Goal: Task Accomplishment & Management: Use online tool/utility

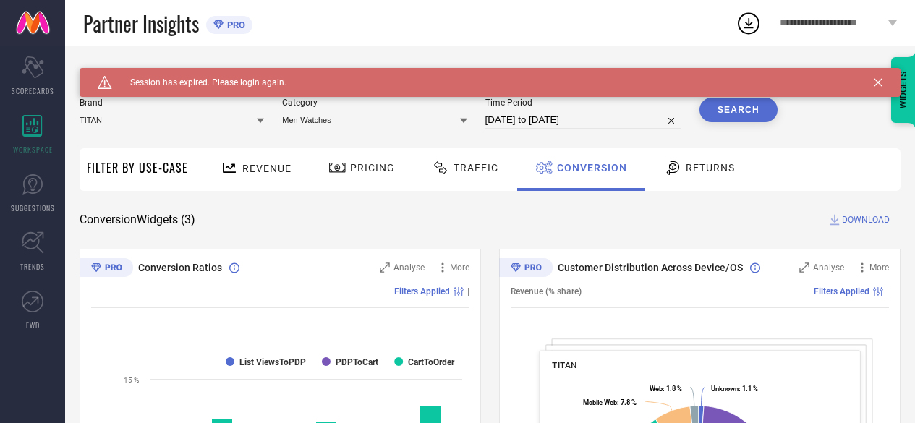
scroll to position [162, 0]
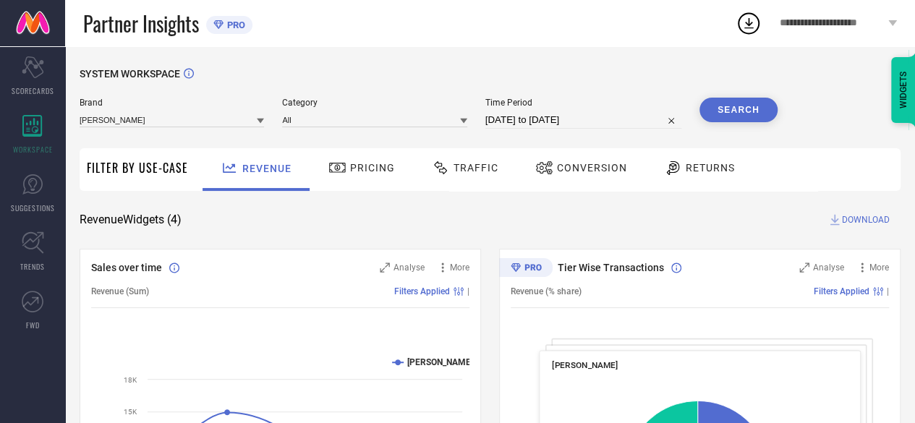
click at [258, 118] on icon at bounding box center [260, 120] width 7 height 7
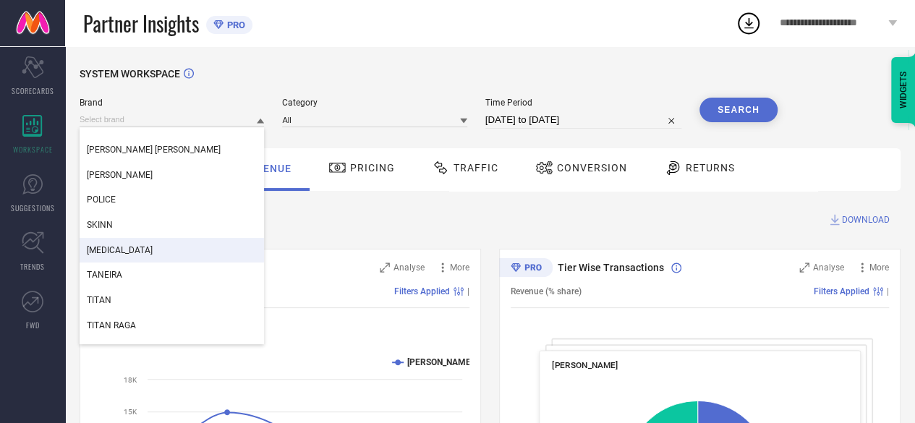
scroll to position [69, 0]
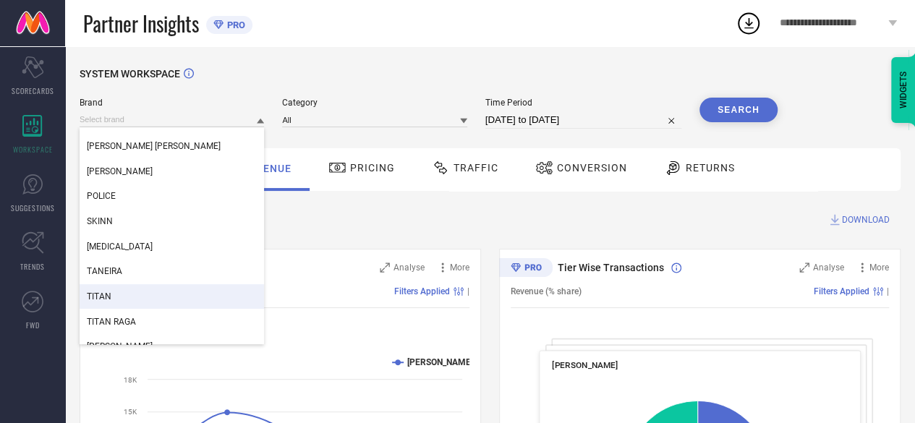
click at [117, 300] on div "TITAN" at bounding box center [172, 296] width 185 height 25
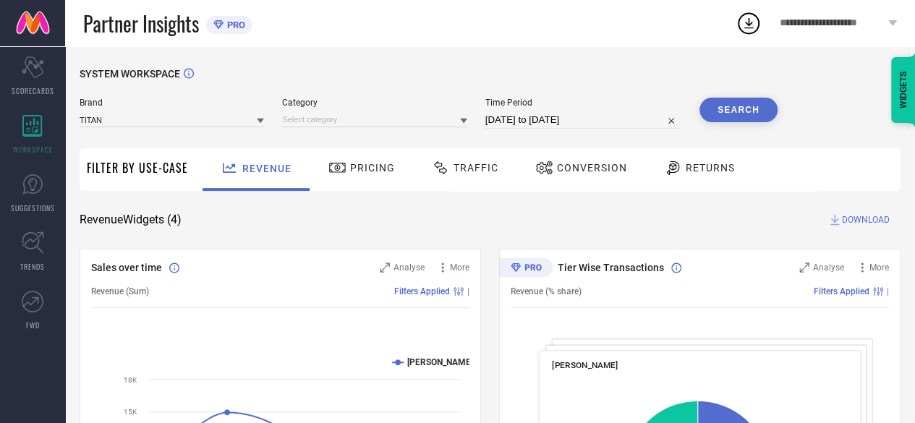
click at [757, 107] on button "Search" at bounding box center [739, 110] width 78 height 25
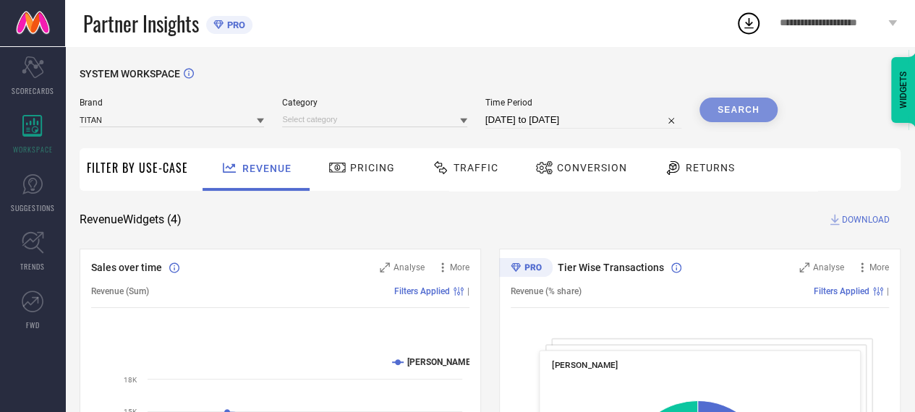
click at [599, 124] on input "[DATE] to [DATE]" at bounding box center [584, 119] width 196 height 17
select select "7"
select select "2025"
select select "8"
select select "2025"
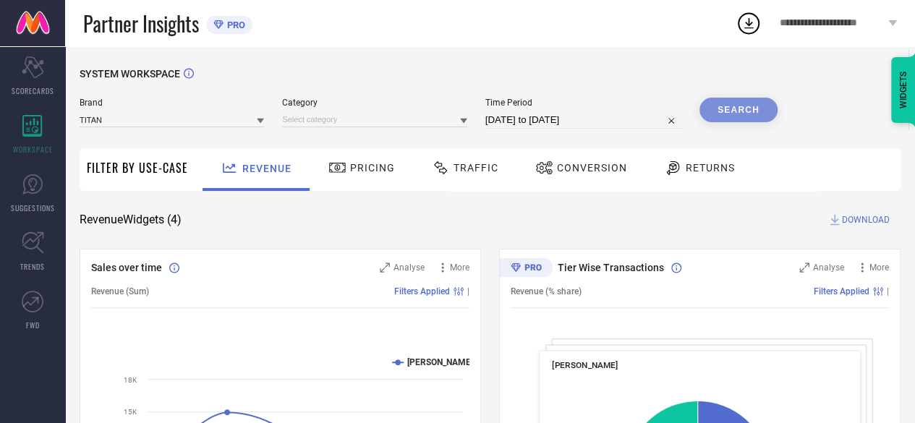
click at [370, 213] on div "Revenue Widgets ( 4 ) DOWNLOAD" at bounding box center [490, 220] width 821 height 14
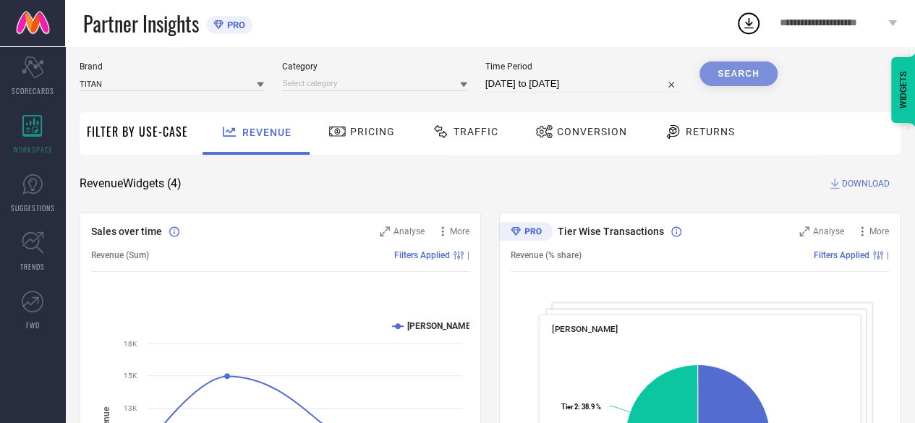
scroll to position [36, 0]
click at [462, 85] on icon at bounding box center [463, 84] width 7 height 7
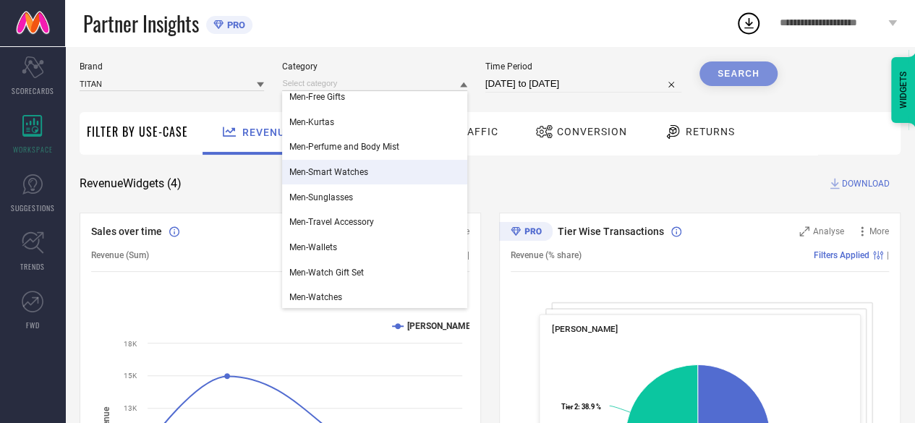
scroll to position [101, 0]
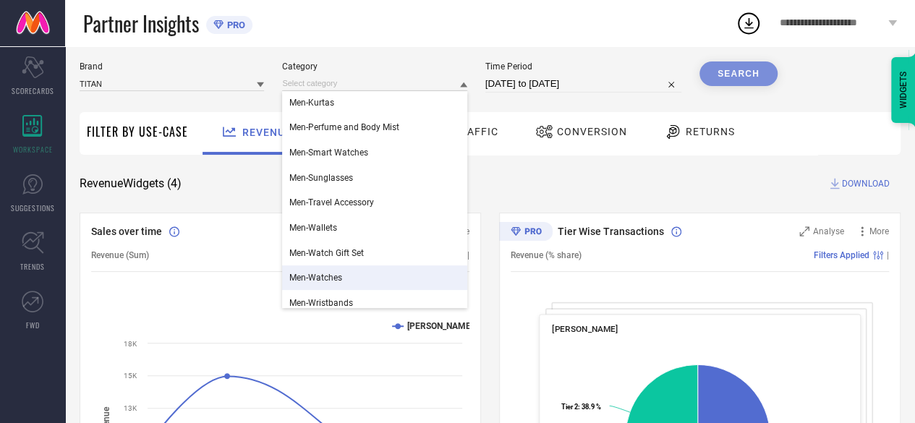
click at [336, 275] on span "Men-Watches" at bounding box center [315, 278] width 53 height 10
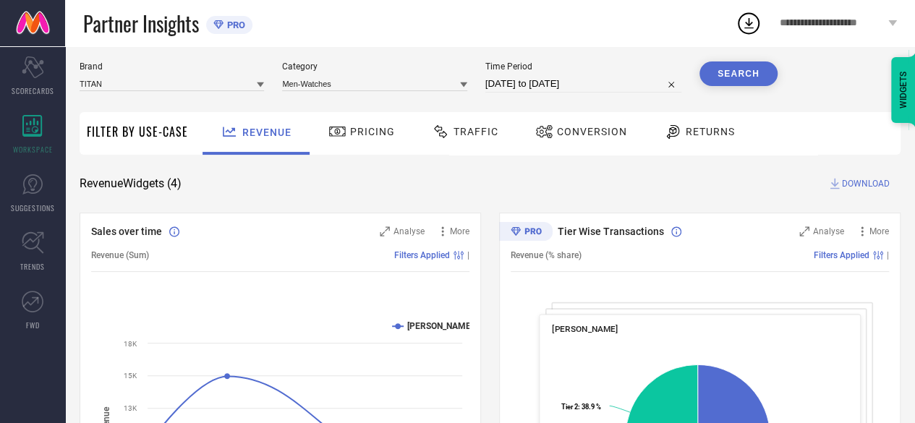
click at [735, 67] on button "Search" at bounding box center [739, 74] width 78 height 25
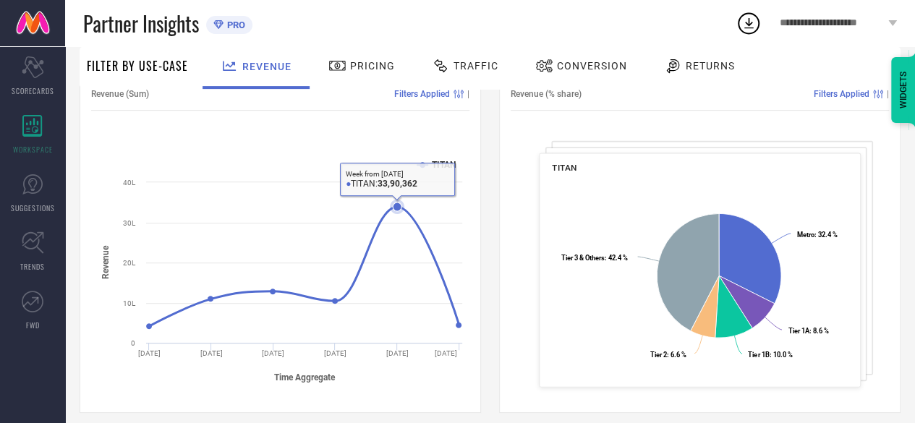
scroll to position [0, 0]
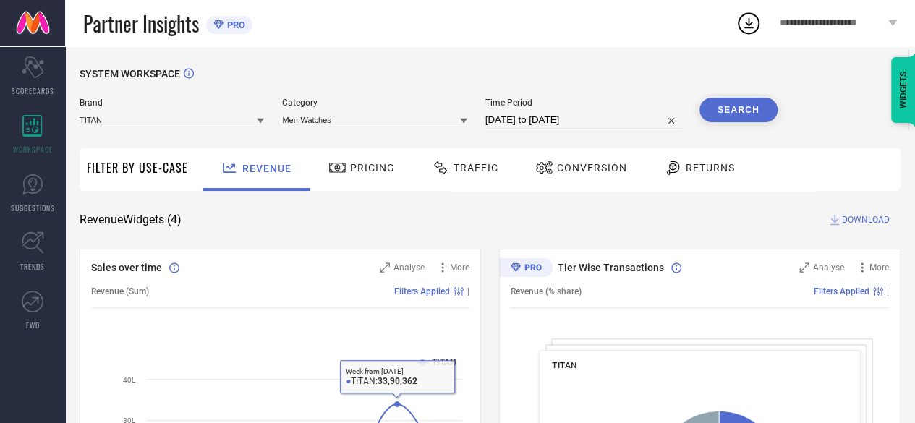
click at [470, 173] on span "Traffic" at bounding box center [476, 168] width 45 height 12
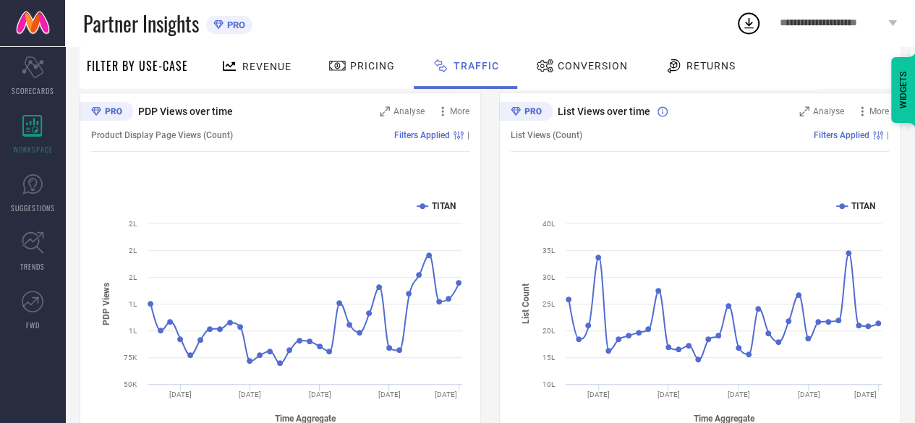
scroll to position [158, 0]
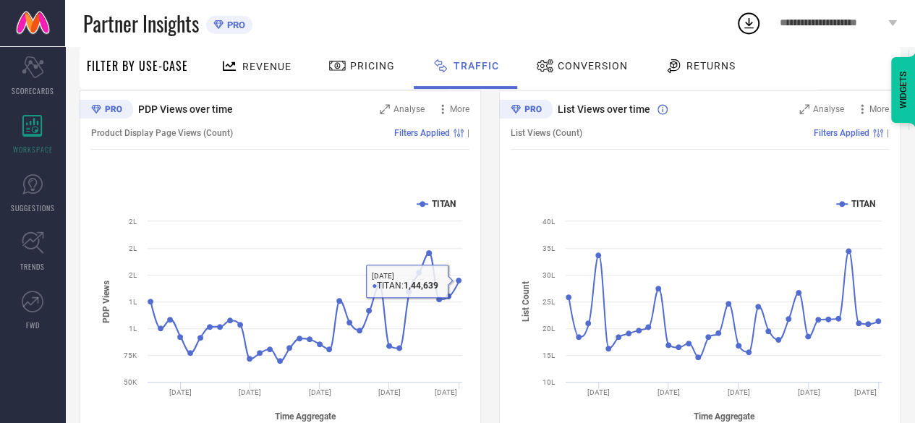
click at [488, 255] on div "PDP Views over time Analyse More Product Display Page Views (Count) Filters App…" at bounding box center [490, 271] width 821 height 362
